Goal: Task Accomplishment & Management: Use online tool/utility

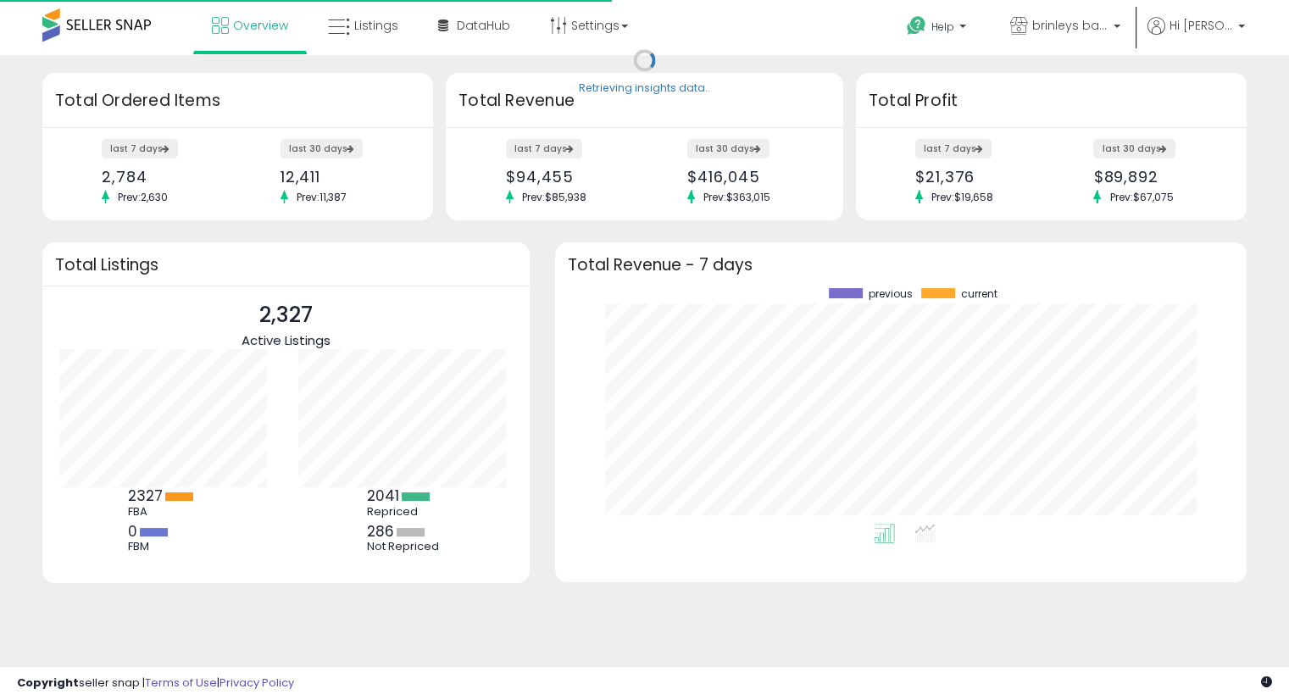
scroll to position [235, 658]
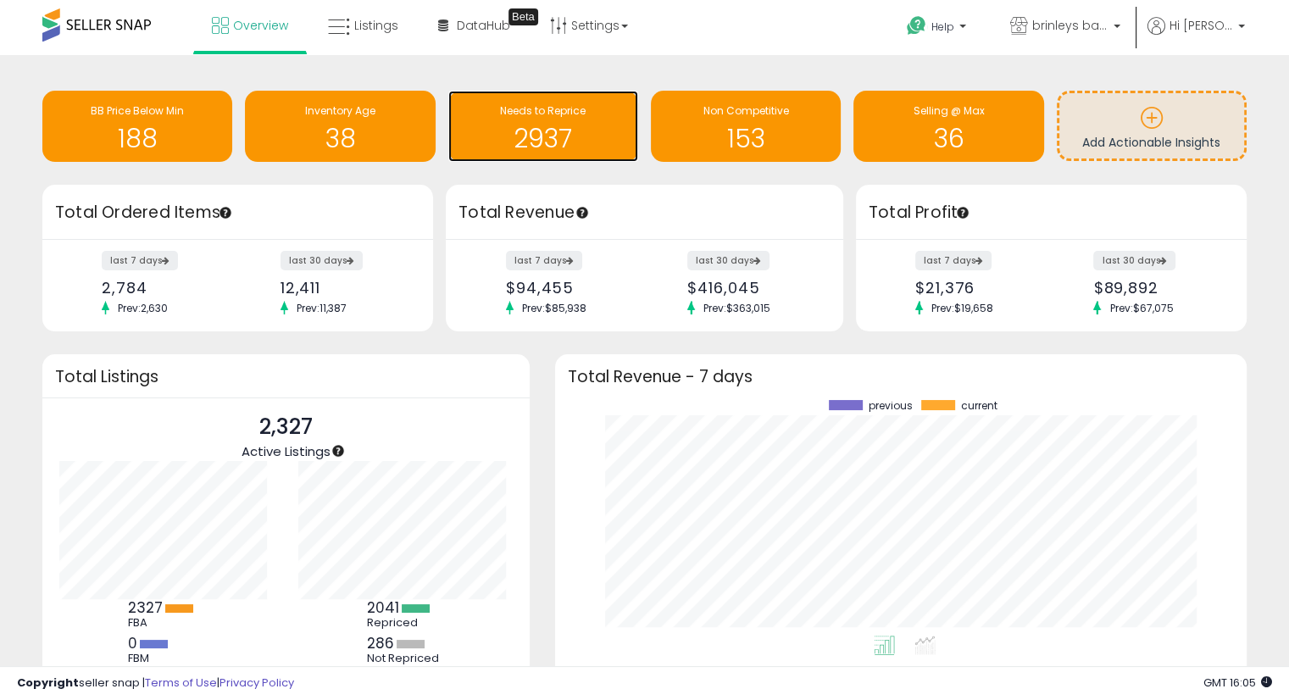
click at [569, 145] on h1 "2937" at bounding box center [543, 139] width 173 height 28
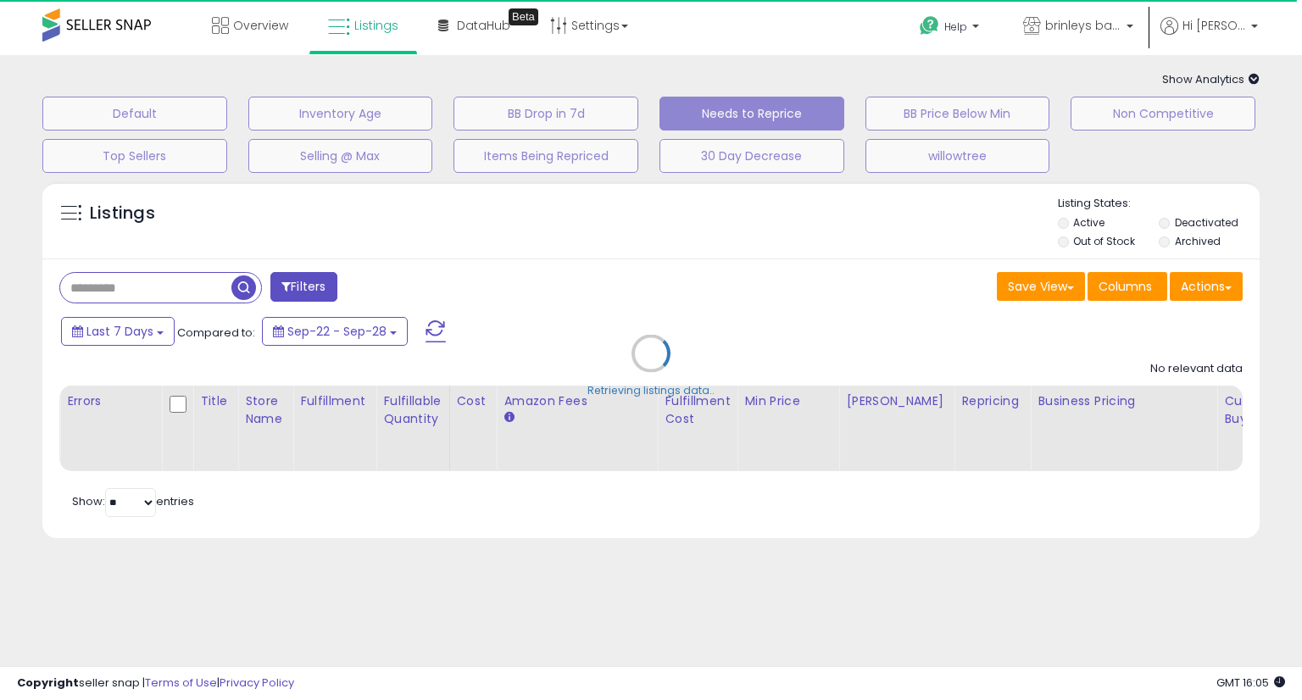
select select "**"
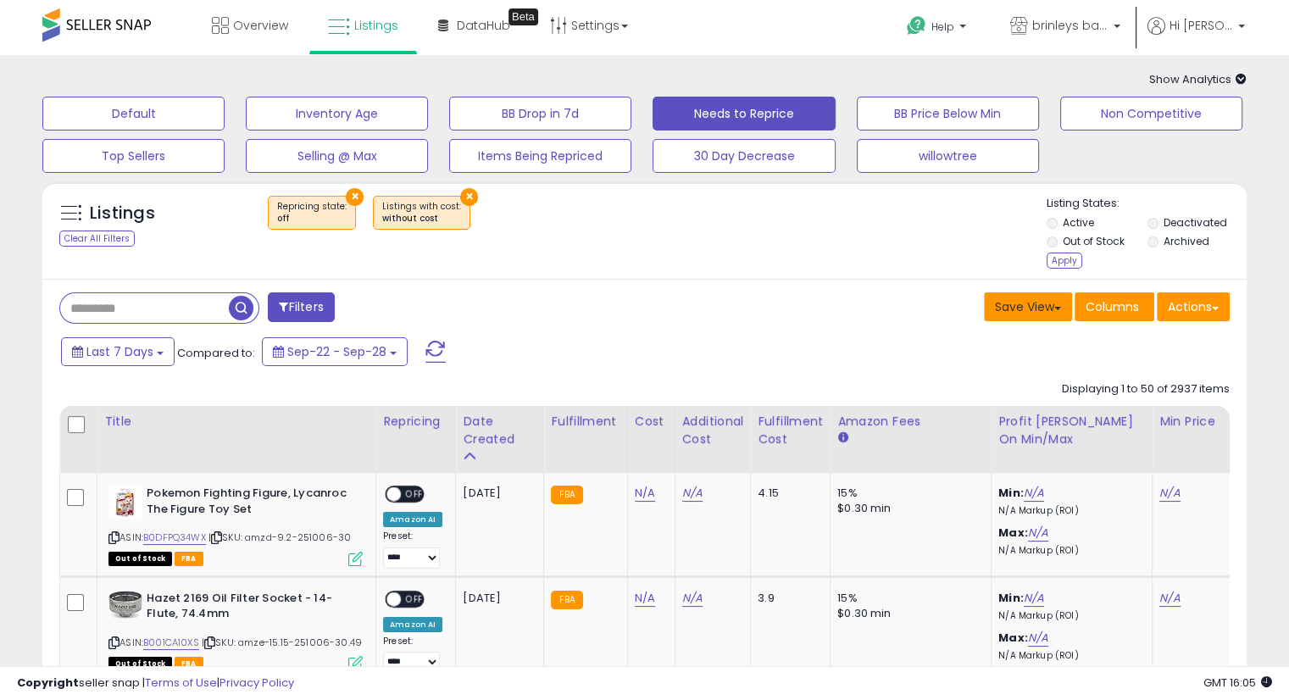
click at [1044, 306] on button "Save View" at bounding box center [1028, 306] width 88 height 29
drag, startPoint x: 922, startPoint y: 270, endPoint x: 1005, endPoint y: 266, distance: 83.2
click at [1005, 266] on div "Listings Clear All Filters × Repricing state : off" at bounding box center [644, 235] width 1204 height 78
click at [1053, 263] on div "Apply" at bounding box center [1065, 261] width 36 height 16
